Goal: Check status: Check status

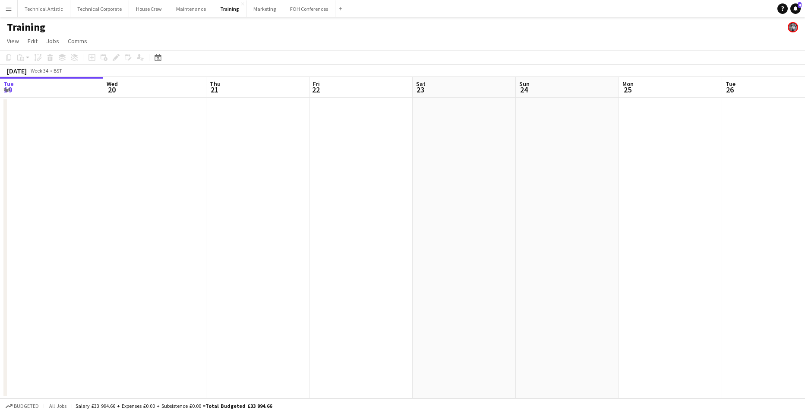
scroll to position [0, 345]
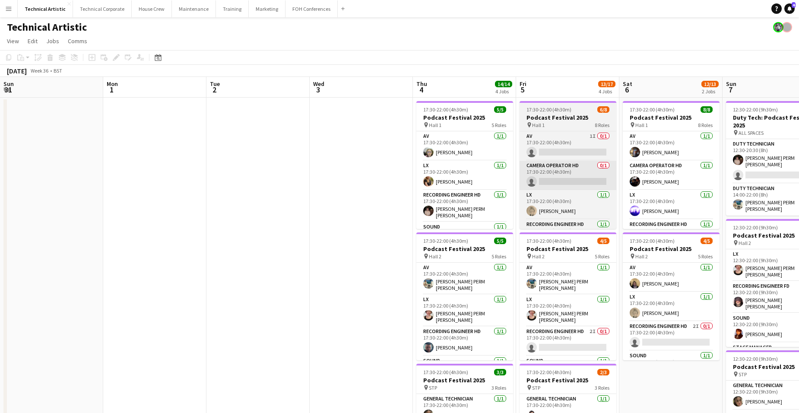
scroll to position [0, 312]
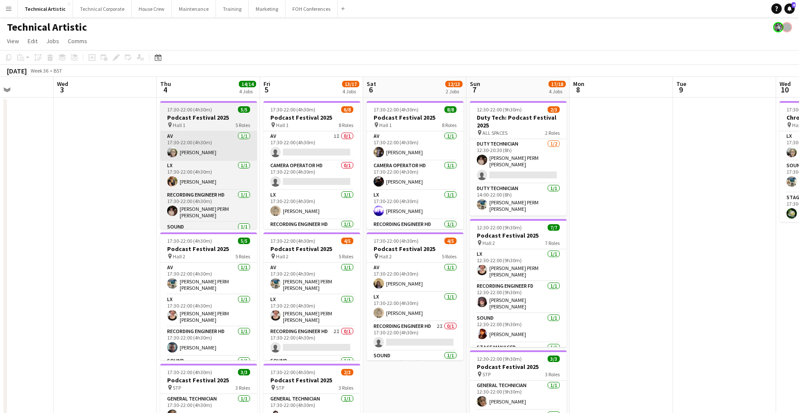
drag, startPoint x: 52, startPoint y: 177, endPoint x: 430, endPoint y: 159, distance: 377.7
click at [299, 169] on app-calendar-viewport "Sun 31 Mon 1 Tue 2 Wed 3 Thu 4 14/14 4 Jobs Fri 5 13/17 4 Jobs Sat 6 12/13 2 Jo…" at bounding box center [399, 349] width 799 height 544
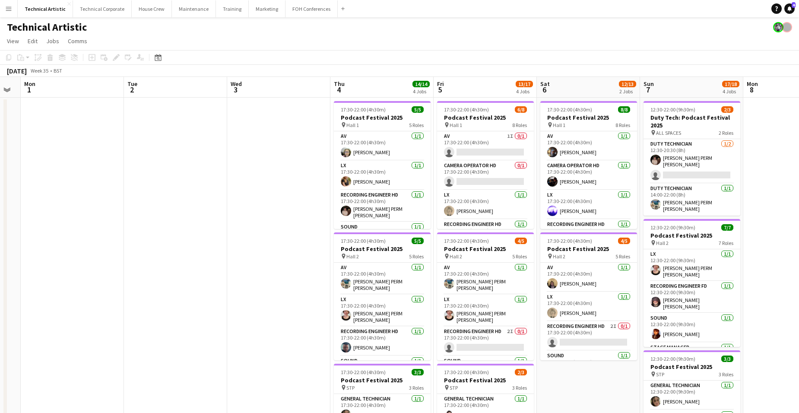
drag, startPoint x: 171, startPoint y: 208, endPoint x: 484, endPoint y: 196, distance: 312.4
click at [466, 199] on app-calendar-viewport "Fri 29 4/5 2 Jobs Sat 30 Sun 31 Mon 1 Tue 2 Wed 3 Thu 4 14/14 4 Jobs Fri 5 13/1…" at bounding box center [399, 349] width 799 height 544
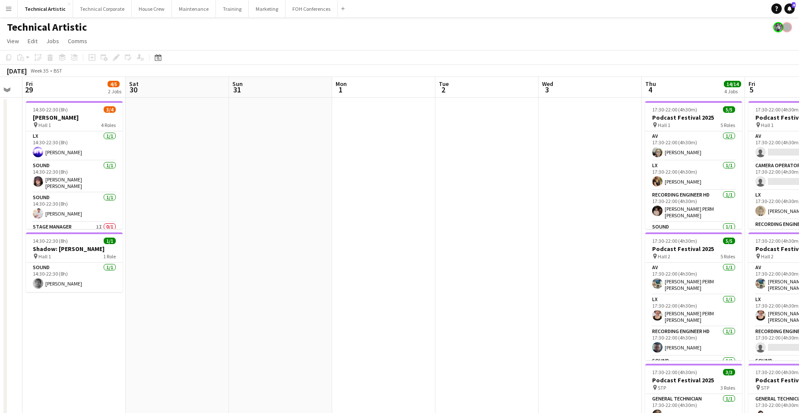
drag, startPoint x: 171, startPoint y: 213, endPoint x: 412, endPoint y: 214, distance: 241.3
click at [408, 214] on app-calendar-viewport "Wed 27 Thu 28 Fri 29 4/5 2 Jobs Sat 30 Sun 31 Mon 1 Tue 2 Wed 3 Thu 4 14/14 4 J…" at bounding box center [399, 349] width 799 height 544
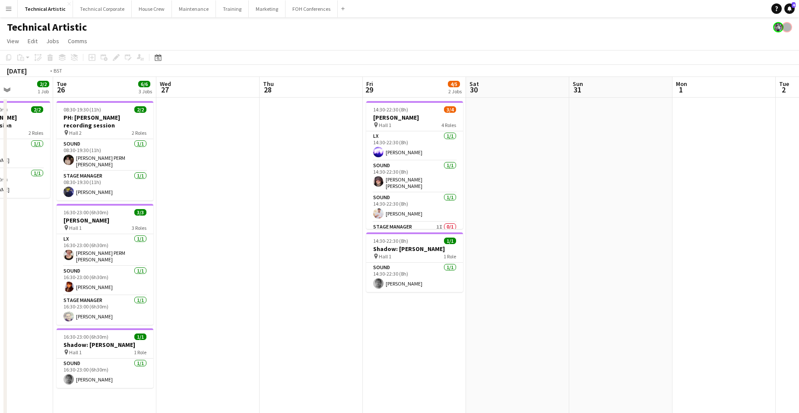
drag, startPoint x: 139, startPoint y: 243, endPoint x: 455, endPoint y: 231, distance: 315.9
click at [454, 231] on app-calendar-viewport "Sat 23 Sun 24 2/2 1 Job Mon 25 2/2 1 Job Tue 26 6/6 3 Jobs Wed 27 Thu 28 Fri 29…" at bounding box center [399, 349] width 799 height 544
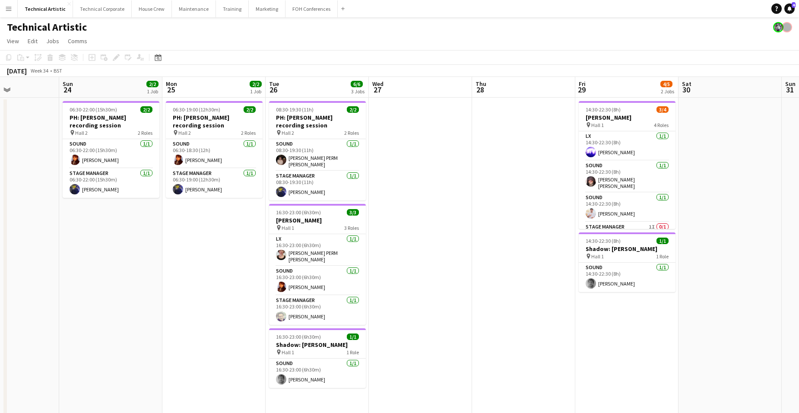
scroll to position [0, 196]
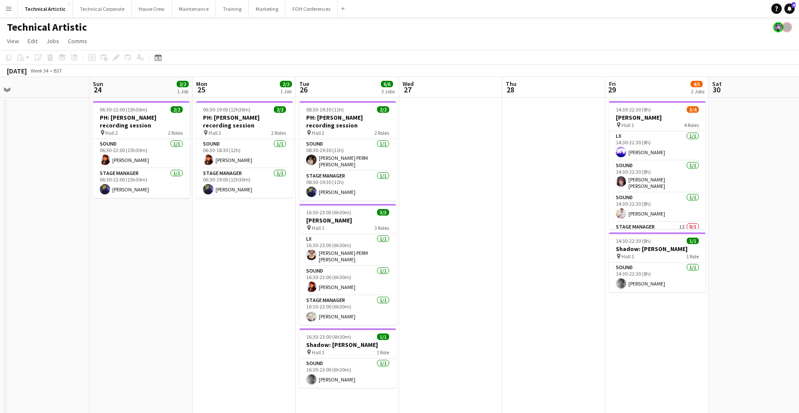
drag, startPoint x: 127, startPoint y: 238, endPoint x: 385, endPoint y: 226, distance: 258.0
click at [364, 229] on app-calendar-viewport "Thu 21 Fri 22 Sat 23 Sun 24 2/2 1 Job Mon 25 2/2 1 Job Tue 26 6/6 3 Jobs Wed 27…" at bounding box center [399, 349] width 799 height 544
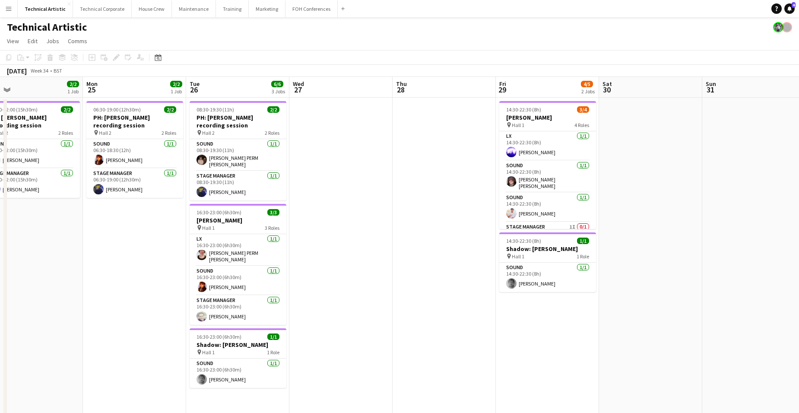
drag, startPoint x: 479, startPoint y: 218, endPoint x: 138, endPoint y: 219, distance: 340.6
click at [138, 219] on app-calendar-viewport "Thu 21 Fri 22 Sat 23 Sun 24 2/2 1 Job Mon 25 2/2 1 Job Tue 26 6/6 3 Jobs Wed 27…" at bounding box center [399, 349] width 799 height 544
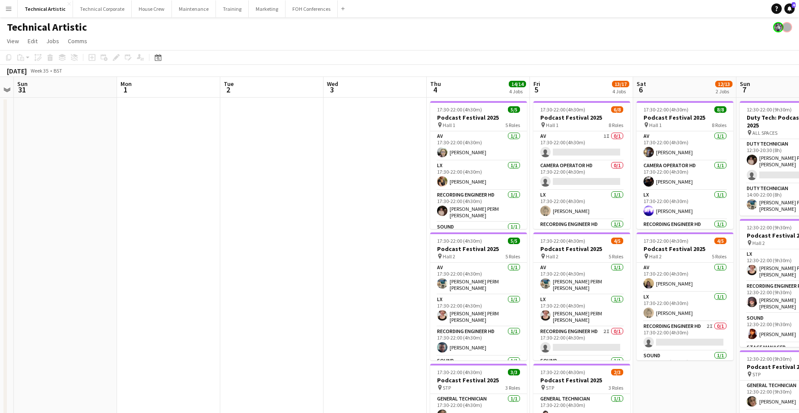
scroll to position [0, 233]
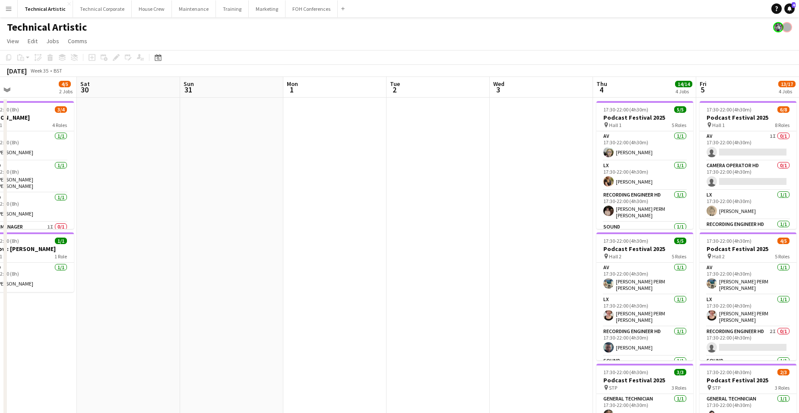
drag, startPoint x: 724, startPoint y: 204, endPoint x: 202, endPoint y: 209, distance: 522.0
click at [202, 209] on app-calendar-viewport "Wed 27 Thu 28 Fri 29 4/5 2 Jobs Sat 30 Sun 31 Mon 1 Tue 2 Wed 3 Thu 4 14/14 4 J…" at bounding box center [399, 349] width 799 height 544
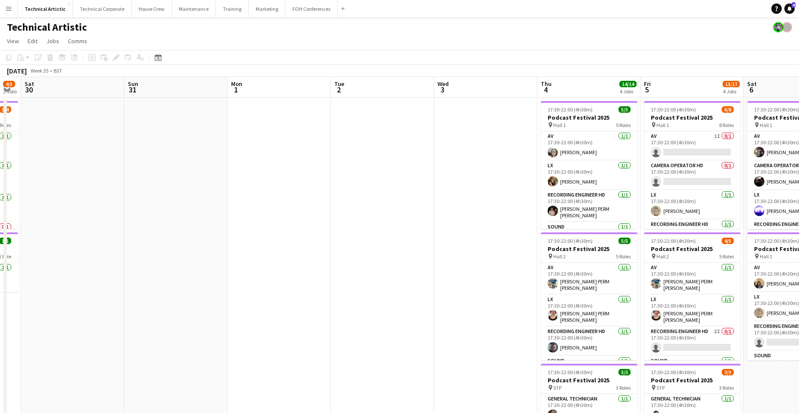
scroll to position [0, 290]
drag, startPoint x: 488, startPoint y: 191, endPoint x: 431, endPoint y: 194, distance: 57.1
click at [431, 194] on app-calendar-viewport "Wed 27 Thu 28 Fri 29 4/5 2 Jobs Sat 30 Sun 31 Mon 1 Tue 2 Wed 3 Thu 4 14/14 4 J…" at bounding box center [399, 349] width 799 height 544
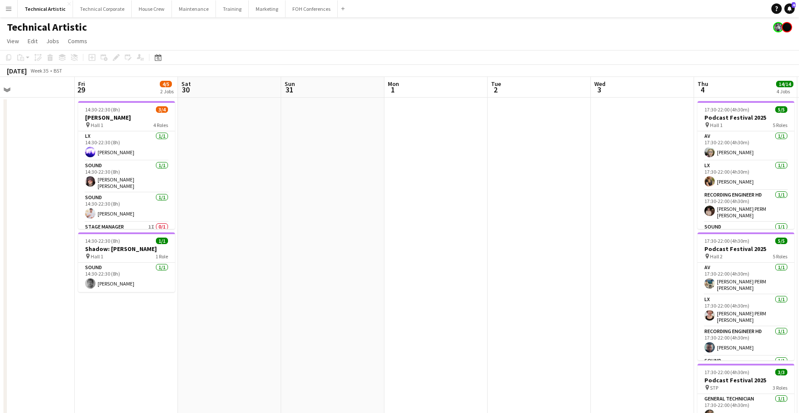
drag, startPoint x: 183, startPoint y: 242, endPoint x: 320, endPoint y: 212, distance: 140.1
click at [320, 212] on app-calendar-viewport "Tue 26 6/6 3 Jobs Wed 27 Thu 28 Fri 29 4/5 2 Jobs Sat 30 Sun 31 Mon 1 Tue 2 Wed…" at bounding box center [399, 349] width 799 height 544
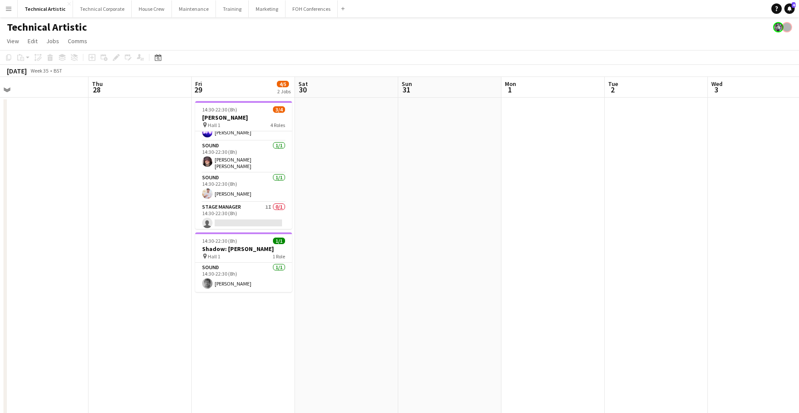
scroll to position [0, 204]
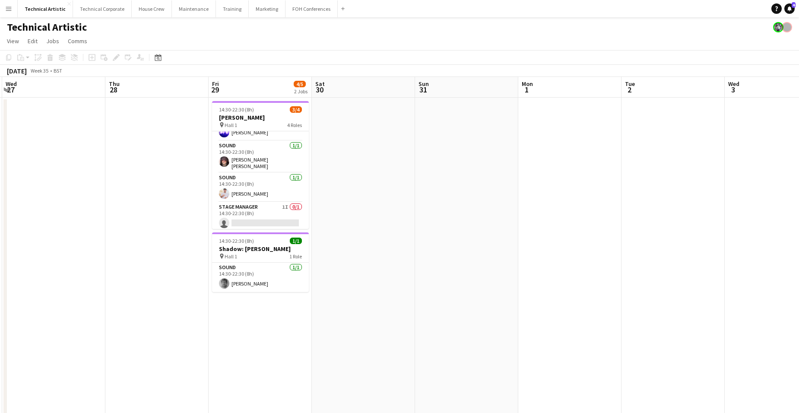
drag, startPoint x: 90, startPoint y: 313, endPoint x: 223, endPoint y: 296, distance: 134.0
click at [223, 296] on app-calendar-viewport "Mon 25 2/2 1 Job Tue 26 6/6 3 Jobs Wed 27 Thu 28 Fri 29 4/5 2 Jobs Sat 30 Sun 3…" at bounding box center [399, 349] width 799 height 544
click at [276, 323] on app-date-cell "14:30-22:30 (8h) 3/4 [PERSON_NAME] pin Hall 1 4 Roles LX [DATE] 14:30-22:30 (8h…" at bounding box center [260, 359] width 103 height 523
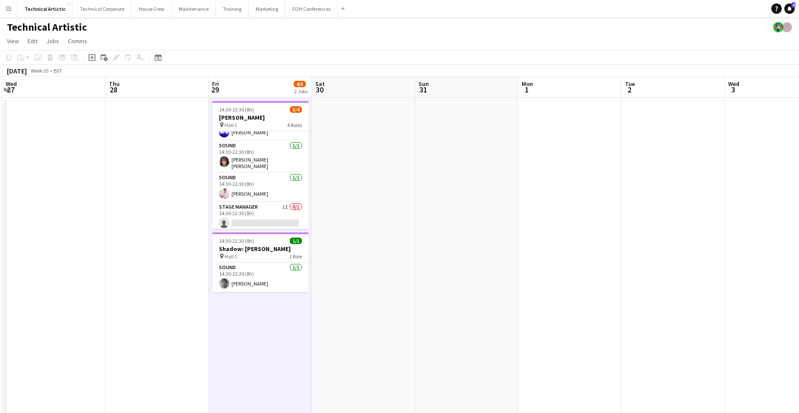
click at [276, 323] on app-date-cell "14:30-22:30 (8h) 3/4 [PERSON_NAME] pin Hall 1 4 Roles LX [DATE] 14:30-22:30 (8h…" at bounding box center [260, 359] width 103 height 523
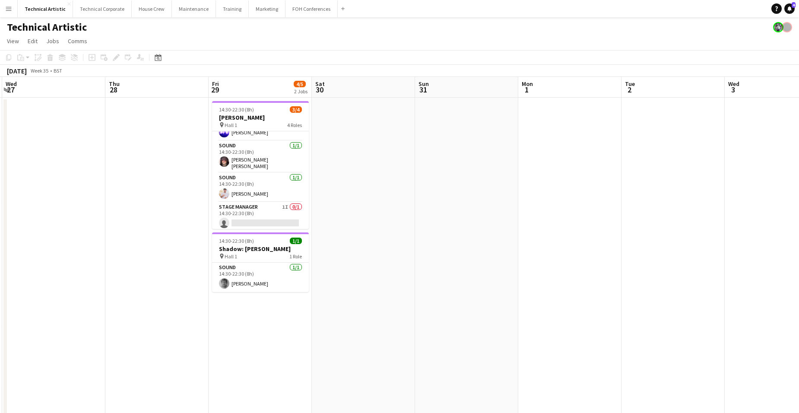
click at [469, 139] on app-date-cell at bounding box center [466, 359] width 103 height 523
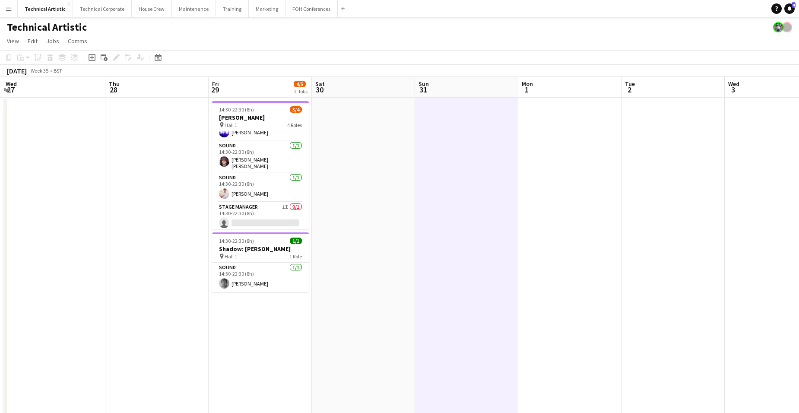
click at [469, 139] on app-date-cell at bounding box center [466, 359] width 103 height 523
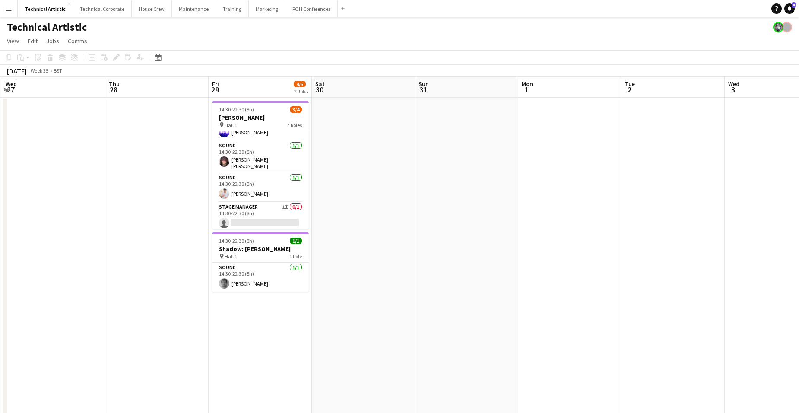
click at [469, 139] on app-date-cell at bounding box center [466, 359] width 103 height 523
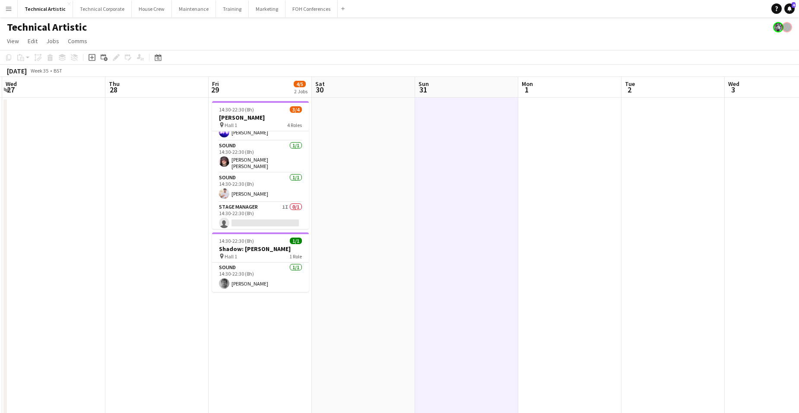
click at [469, 139] on app-date-cell at bounding box center [466, 359] width 103 height 523
